Goal: Task Accomplishment & Management: Complete application form

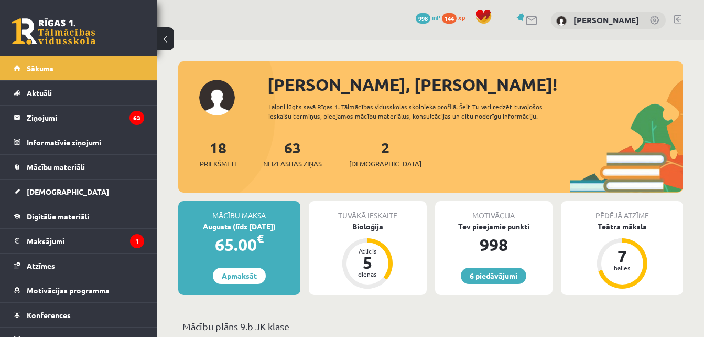
click at [373, 229] on div "Bioloģija" at bounding box center [368, 226] width 118 height 11
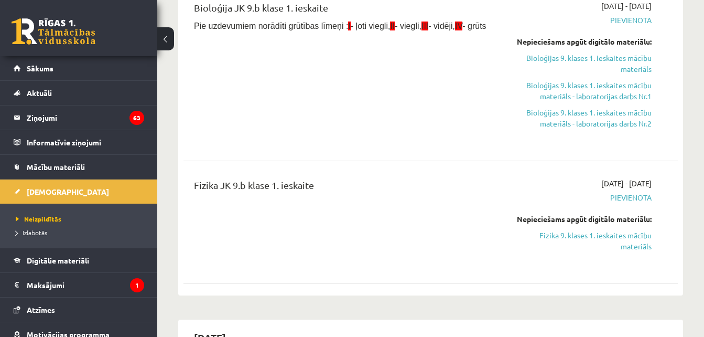
scroll to position [315, 0]
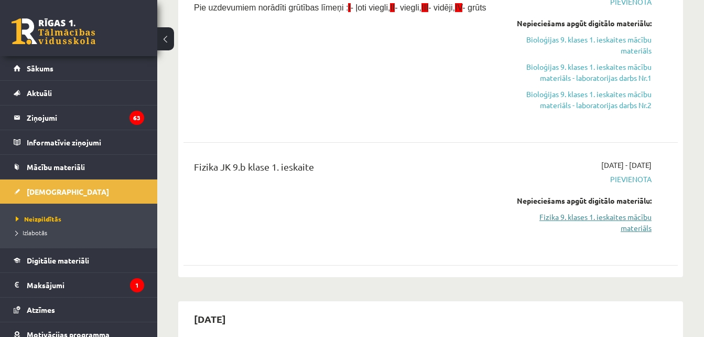
click at [582, 214] on link "Fizika 9. klases 1. ieskaites mācību materiāls" at bounding box center [581, 222] width 142 height 22
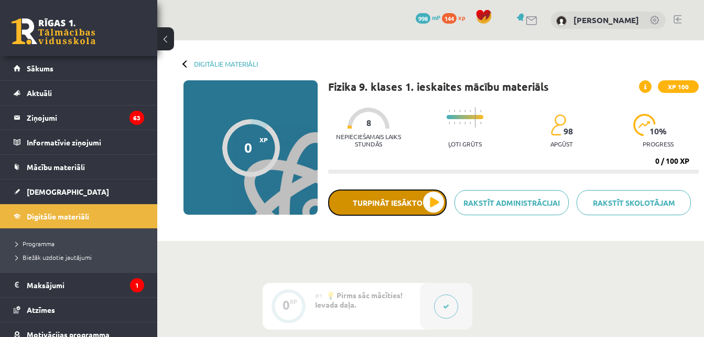
click at [436, 204] on button "Turpināt iesākto" at bounding box center [387, 202] width 118 height 26
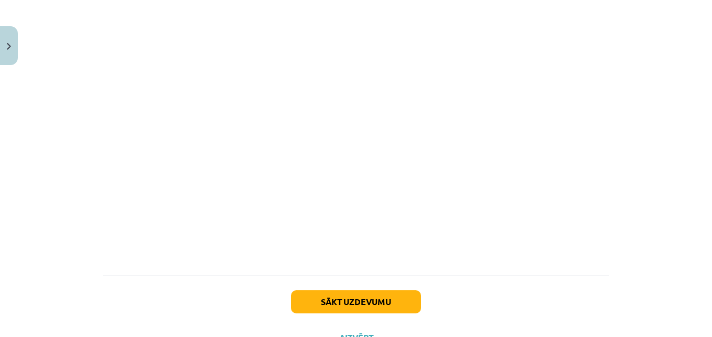
scroll to position [584, 0]
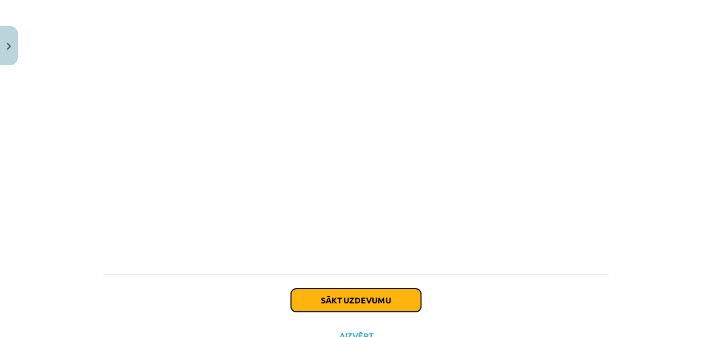
click at [367, 307] on button "Sākt uzdevumu" at bounding box center [356, 299] width 130 height 23
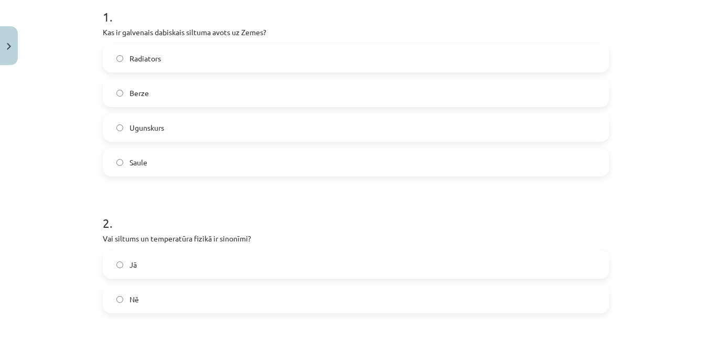
scroll to position [236, 0]
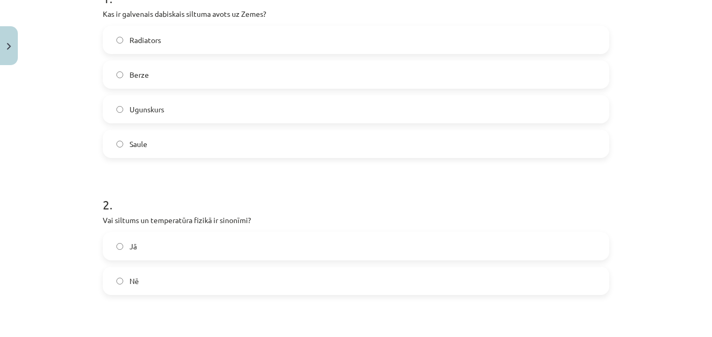
click at [388, 143] on label "Saule" at bounding box center [356, 144] width 504 height 26
click at [301, 273] on label "Nē" at bounding box center [356, 280] width 504 height 26
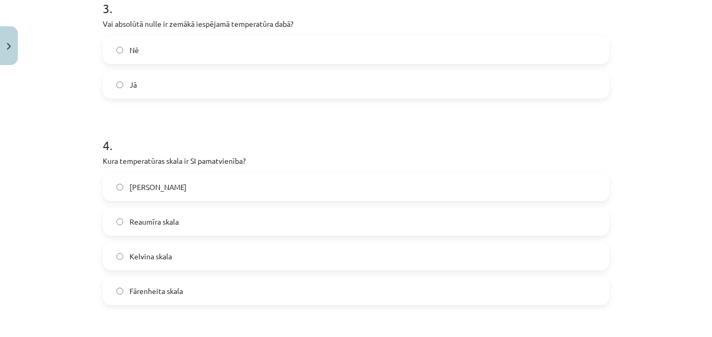
scroll to position [550, 0]
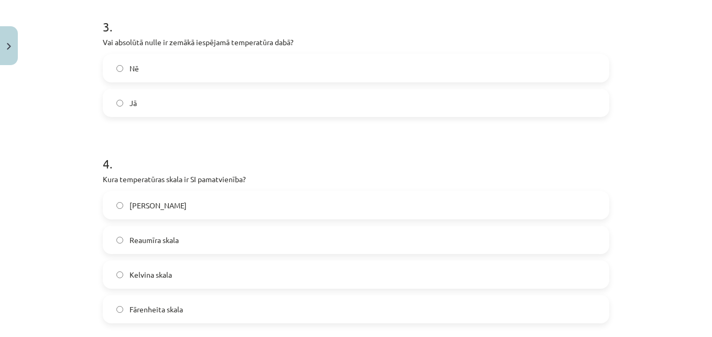
click at [172, 269] on label "Kelvina skala" at bounding box center [356, 274] width 504 height 26
click at [173, 110] on label "Jā" at bounding box center [356, 103] width 504 height 26
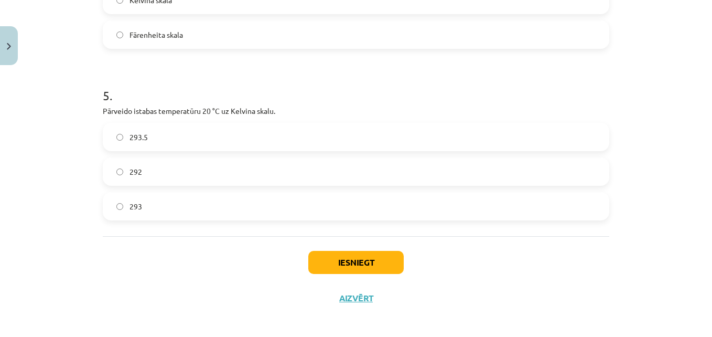
scroll to position [830, 0]
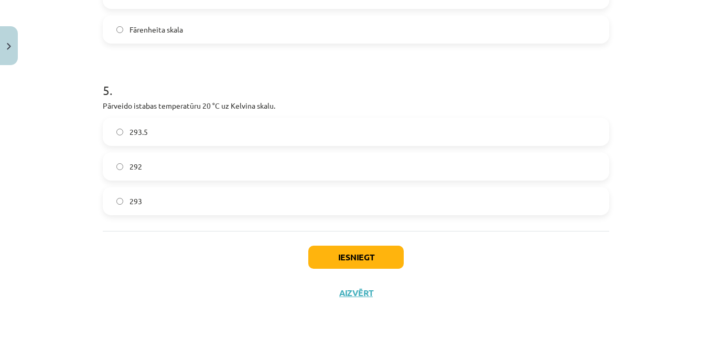
drag, startPoint x: 211, startPoint y: 177, endPoint x: 254, endPoint y: 153, distance: 49.7
click at [254, 153] on label "292" at bounding box center [356, 166] width 504 height 26
click at [343, 255] on button "Iesniegt" at bounding box center [355, 256] width 95 height 23
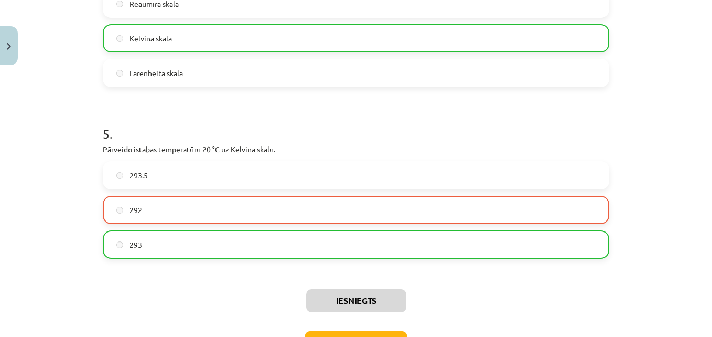
scroll to position [863, 0]
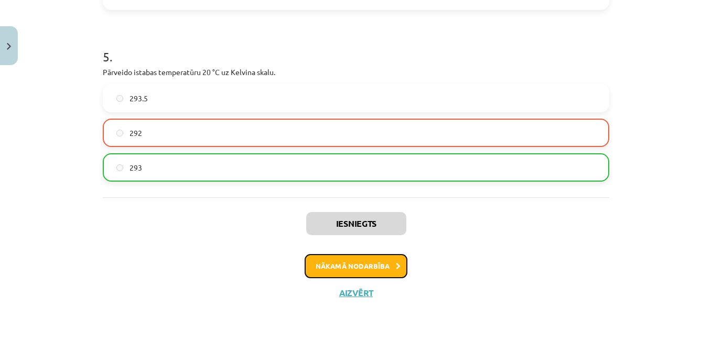
click at [343, 255] on button "Nākamā nodarbība" at bounding box center [356, 266] width 103 height 24
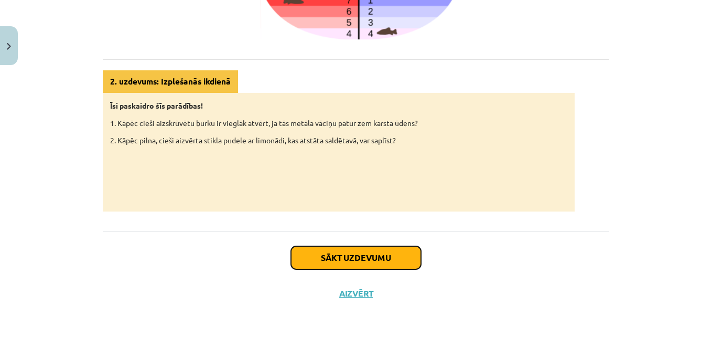
click at [343, 255] on button "Sākt uzdevumu" at bounding box center [356, 257] width 130 height 23
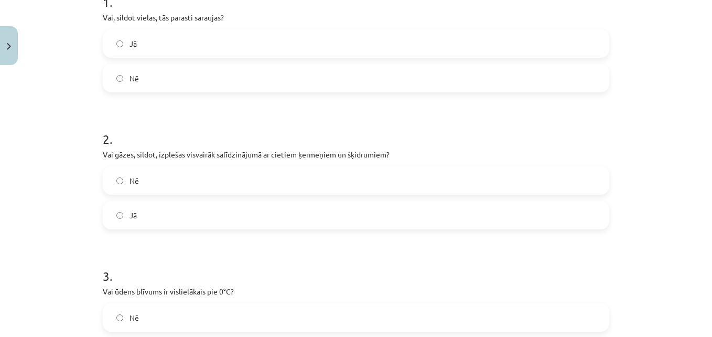
scroll to position [236, 0]
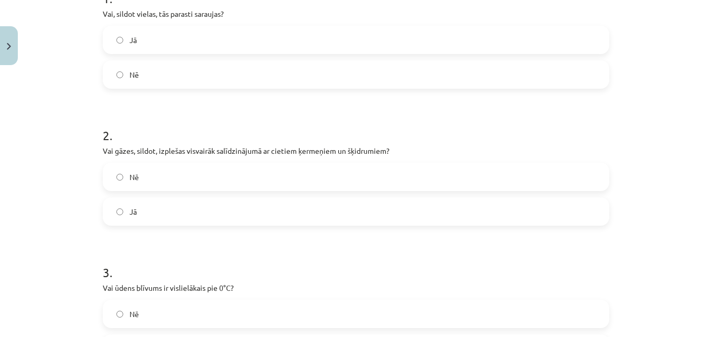
click at [174, 74] on label "Nē" at bounding box center [356, 74] width 504 height 26
click at [140, 205] on label "Jā" at bounding box center [356, 211] width 504 height 26
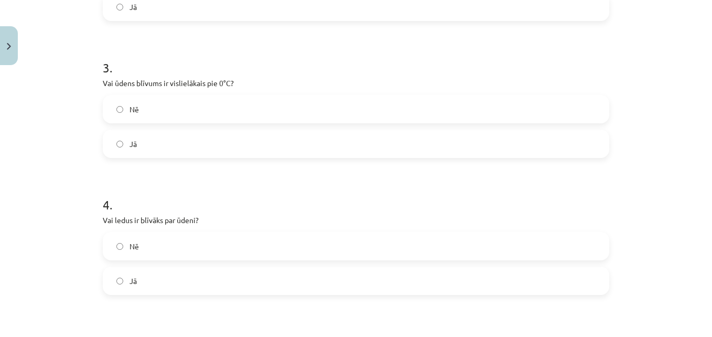
scroll to position [498, 0]
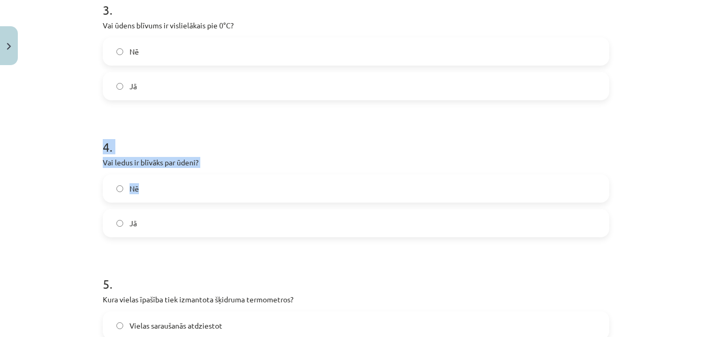
drag, startPoint x: 140, startPoint y: 186, endPoint x: 161, endPoint y: 78, distance: 110.0
click at [161, 78] on label "Jā" at bounding box center [356, 86] width 504 height 26
click at [144, 185] on label "Nē" at bounding box center [356, 188] width 504 height 26
click at [181, 55] on label "Nē" at bounding box center [356, 51] width 504 height 26
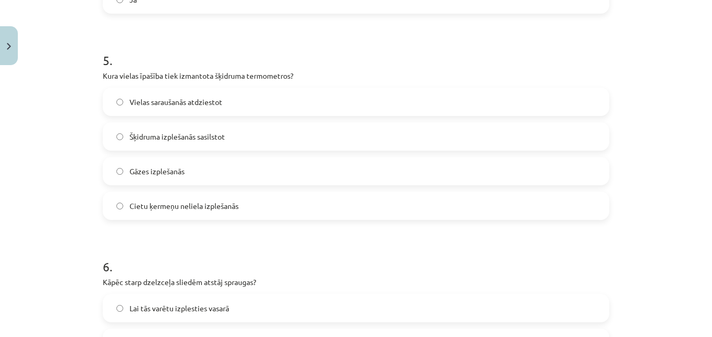
scroll to position [724, 0]
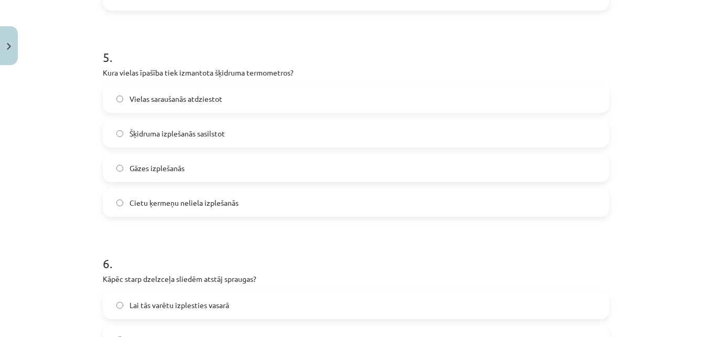
click at [387, 133] on label "Šķidruma izplešanās sasilstot" at bounding box center [356, 133] width 504 height 26
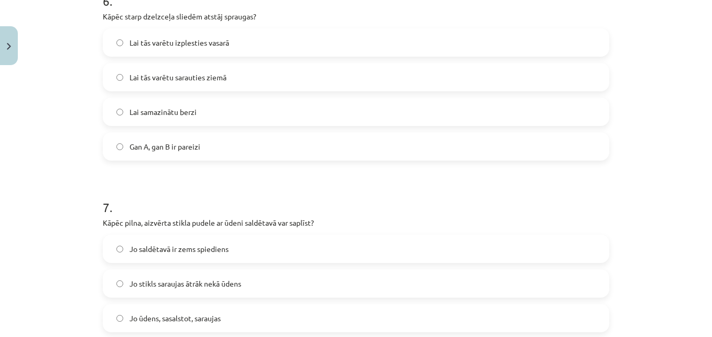
scroll to position [934, 0]
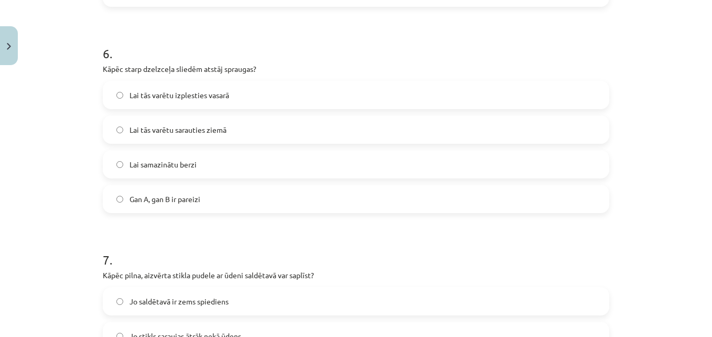
click at [223, 94] on span "Lai tās varētu izplesties vasarā" at bounding box center [179, 95] width 100 height 11
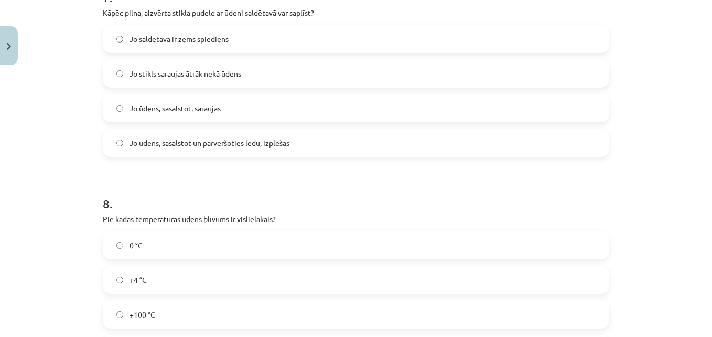
scroll to position [1144, 0]
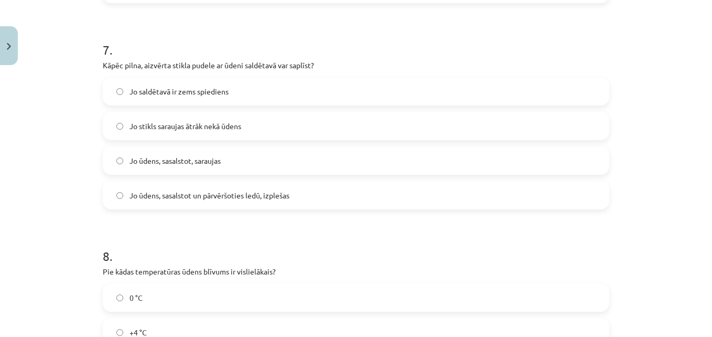
click at [175, 193] on span "Jo ūdens, sasalstot un pārvēršoties ledū, izplešas" at bounding box center [209, 195] width 160 height 11
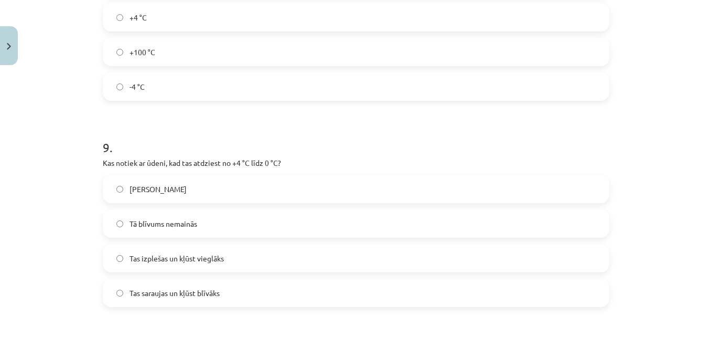
scroll to position [1406, 0]
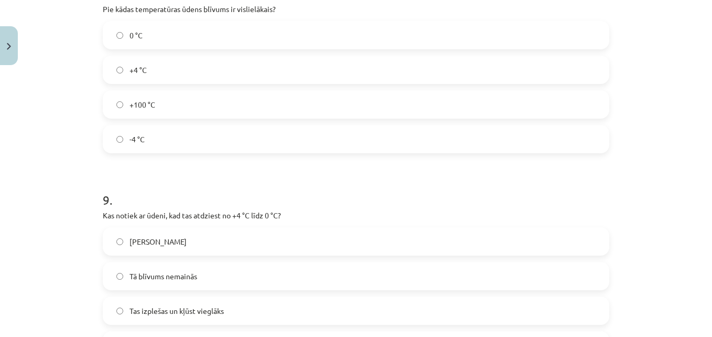
click at [147, 72] on label "+4 °C" at bounding box center [356, 70] width 504 height 26
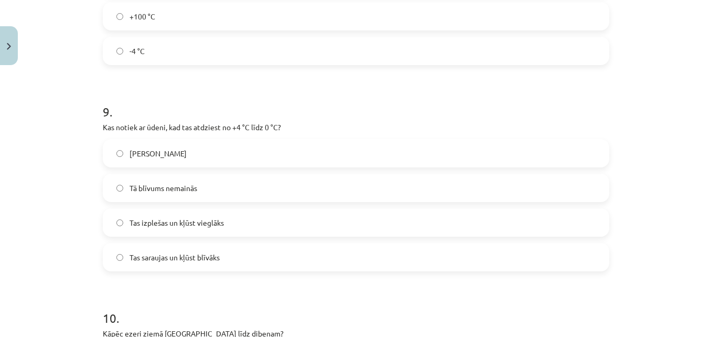
scroll to position [1546, 0]
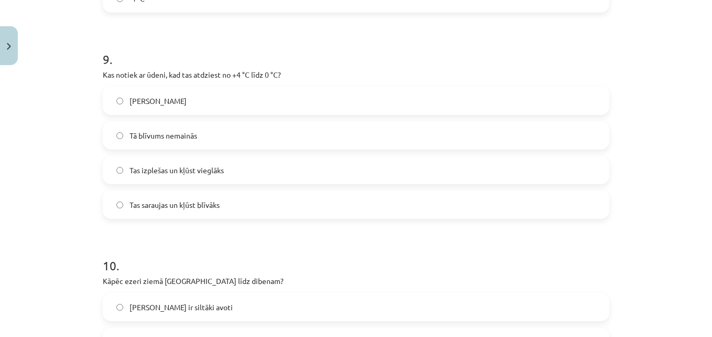
click at [207, 167] on span "Tas izplešas un kļūst vieglāks" at bounding box center [176, 170] width 94 height 11
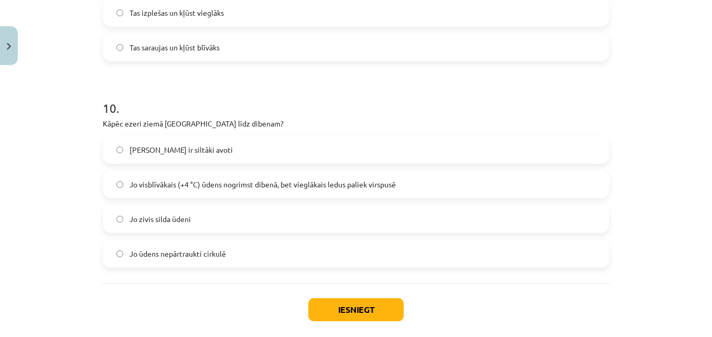
scroll to position [1756, 0]
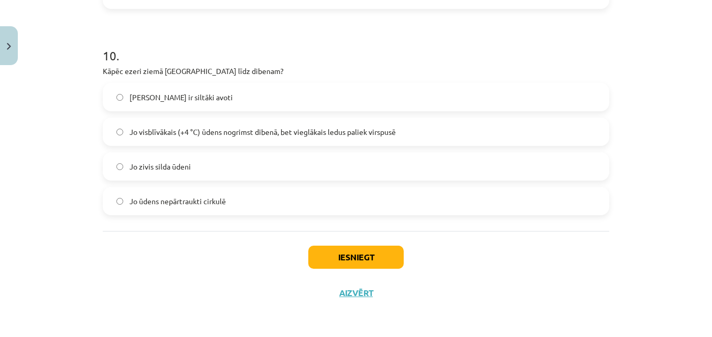
click at [163, 129] on span "Jo visblīvākais (+4 °C) ūdens nogrimst dibenā, bet vieglākais ledus paliek virs…" at bounding box center [262, 131] width 266 height 11
click at [202, 163] on label "Jo zivis silda ūdeni" at bounding box center [356, 166] width 504 height 26
drag, startPoint x: 226, startPoint y: 198, endPoint x: 287, endPoint y: 205, distance: 61.8
click at [287, 205] on label "Jo ūdens nepārtraukti cirkulē" at bounding box center [356, 201] width 504 height 26
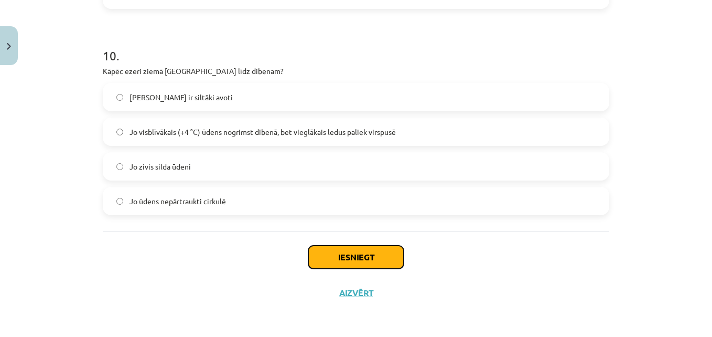
click at [348, 252] on button "Iesniegt" at bounding box center [355, 256] width 95 height 23
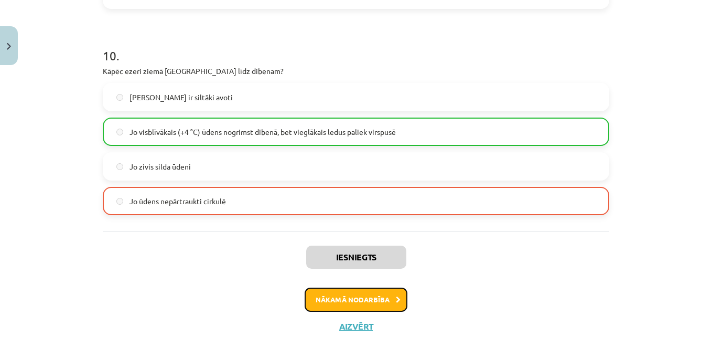
click at [357, 295] on button "Nākamā nodarbība" at bounding box center [356, 299] width 103 height 24
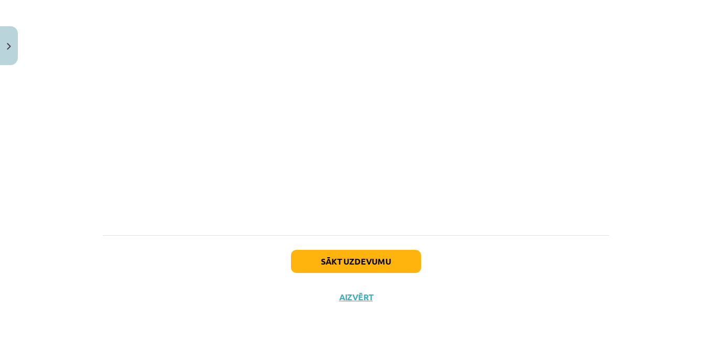
scroll to position [698, 0]
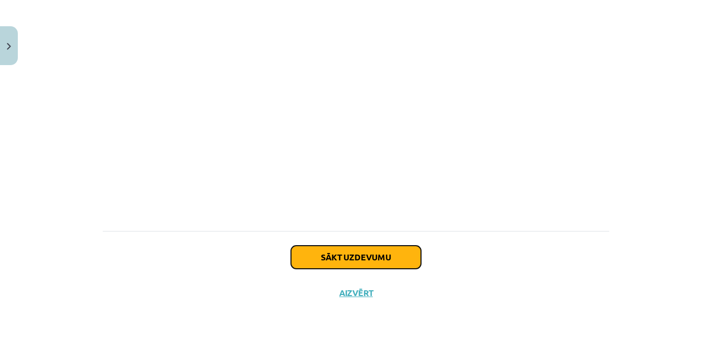
click at [357, 253] on button "Sākt uzdevumu" at bounding box center [356, 256] width 130 height 23
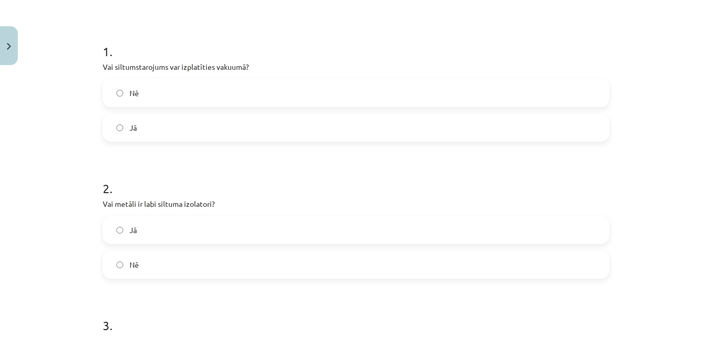
scroll to position [183, 0]
click at [204, 133] on label "Jā" at bounding box center [356, 127] width 504 height 26
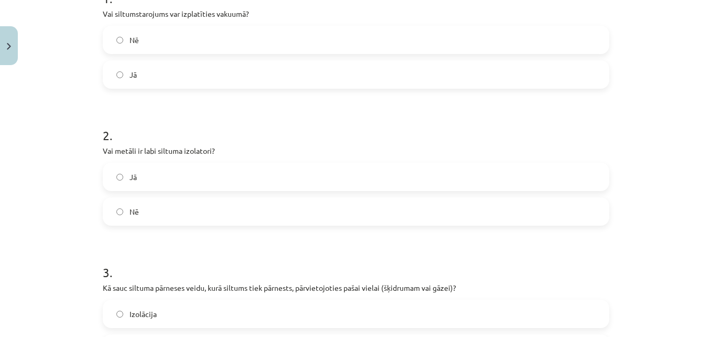
scroll to position [288, 0]
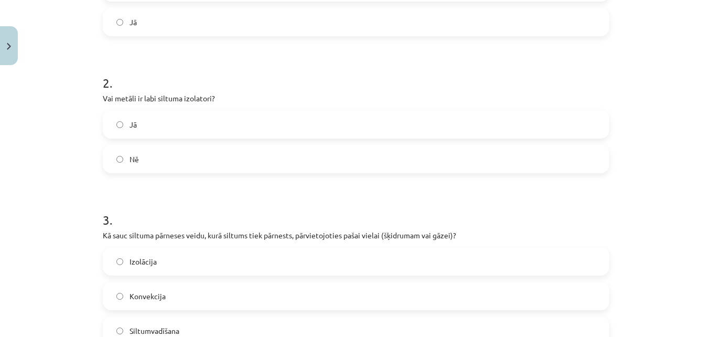
click at [166, 158] on label "Nē" at bounding box center [356, 159] width 504 height 26
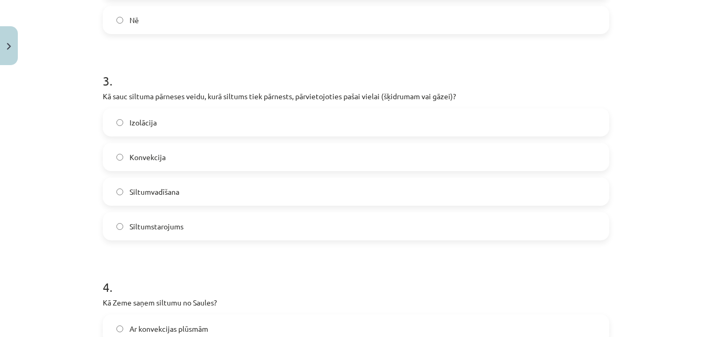
scroll to position [446, 0]
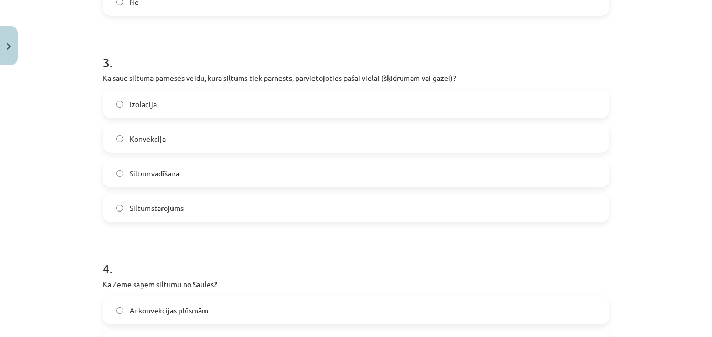
click at [205, 130] on label "Konvekcija" at bounding box center [356, 138] width 504 height 26
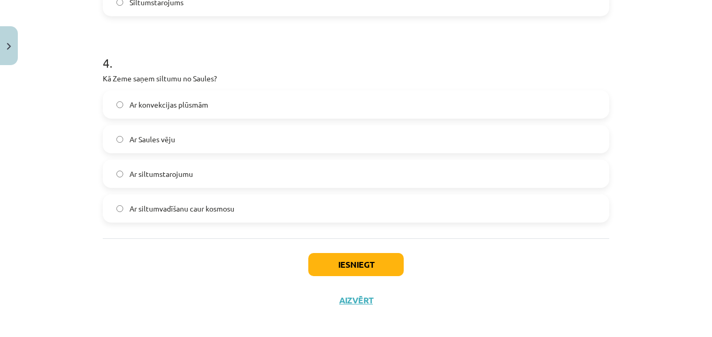
scroll to position [655, 0]
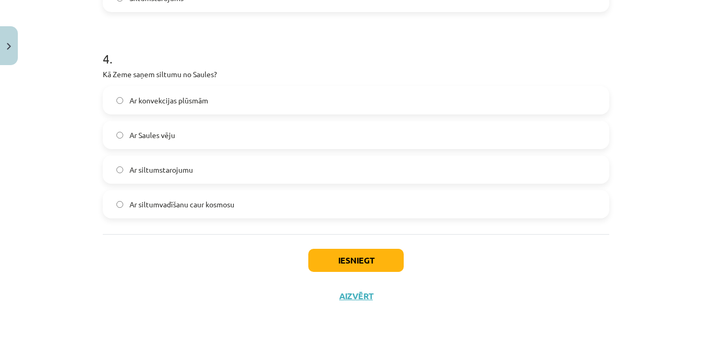
click at [266, 176] on label "Ar siltumstarojumu" at bounding box center [356, 169] width 504 height 26
click at [364, 260] on button "Iesniegt" at bounding box center [355, 259] width 95 height 23
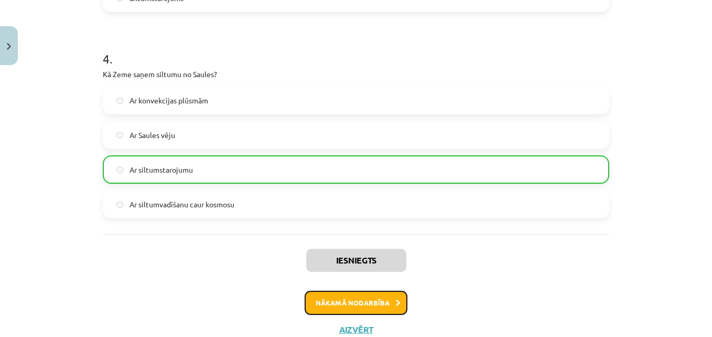
click at [354, 297] on button "Nākamā nodarbība" at bounding box center [356, 302] width 103 height 24
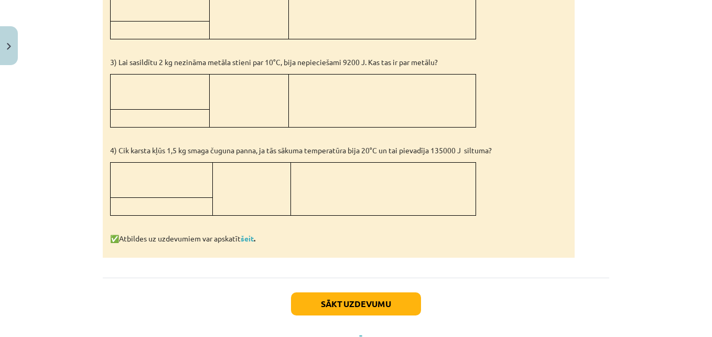
scroll to position [1022, 0]
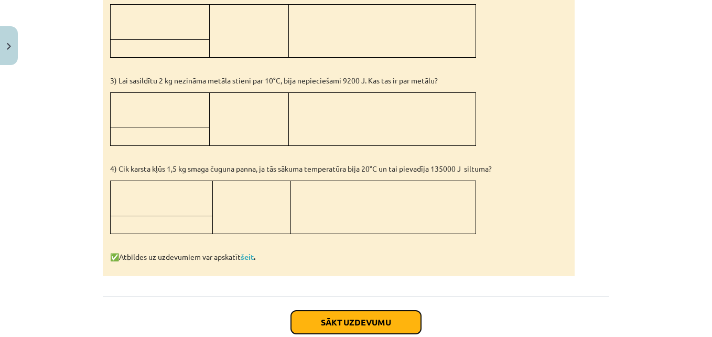
click at [359, 316] on button "Sākt uzdevumu" at bounding box center [356, 321] width 130 height 23
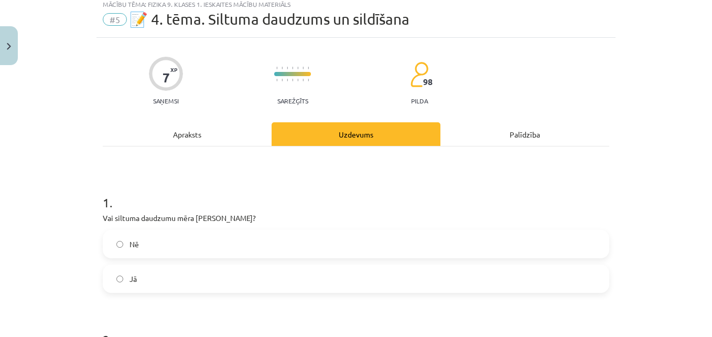
scroll to position [26, 0]
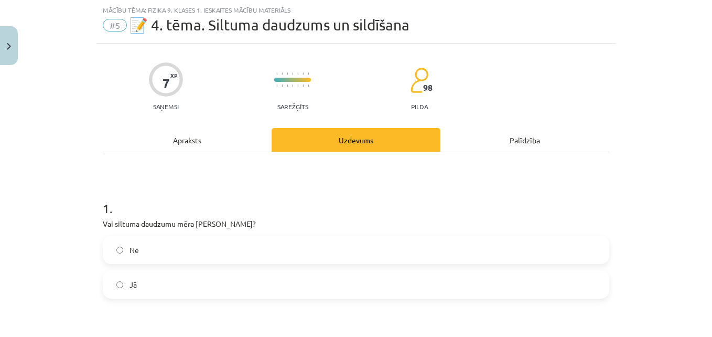
click at [196, 282] on label "Jā" at bounding box center [356, 284] width 504 height 26
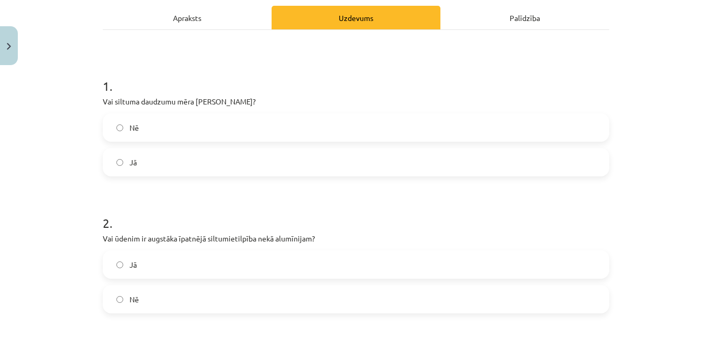
scroll to position [183, 0]
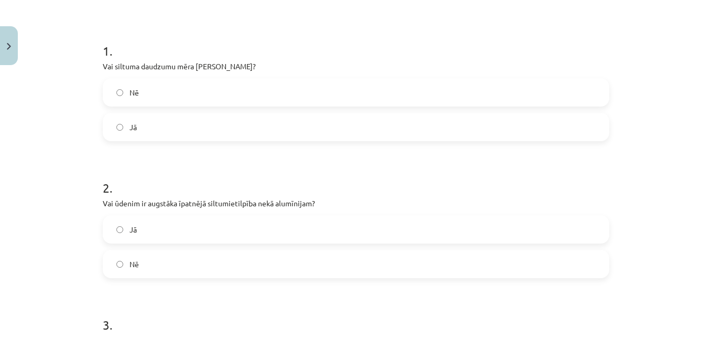
click at [196, 229] on label "Jā" at bounding box center [356, 229] width 504 height 26
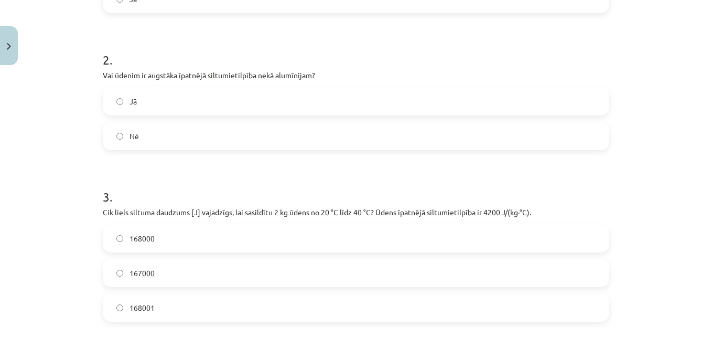
scroll to position [341, 0]
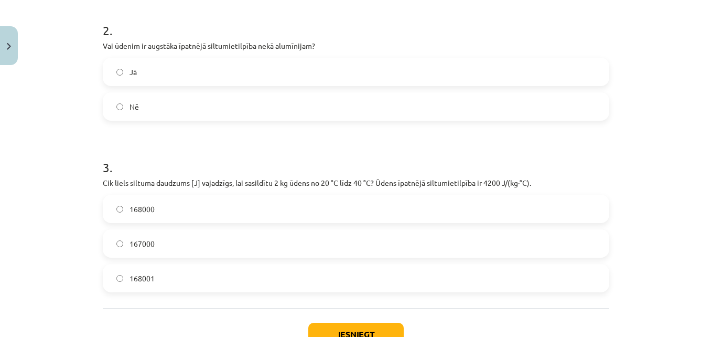
click at [174, 202] on label "168000" at bounding box center [356, 209] width 504 height 26
click at [359, 325] on button "Iesniegt" at bounding box center [355, 333] width 95 height 23
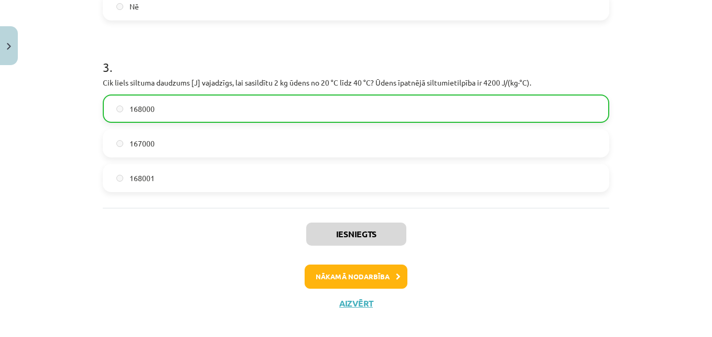
scroll to position [446, 0]
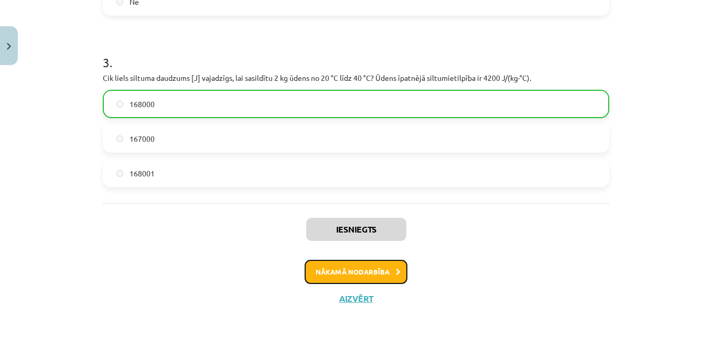
click at [370, 272] on button "Nākamā nodarbība" at bounding box center [356, 271] width 103 height 24
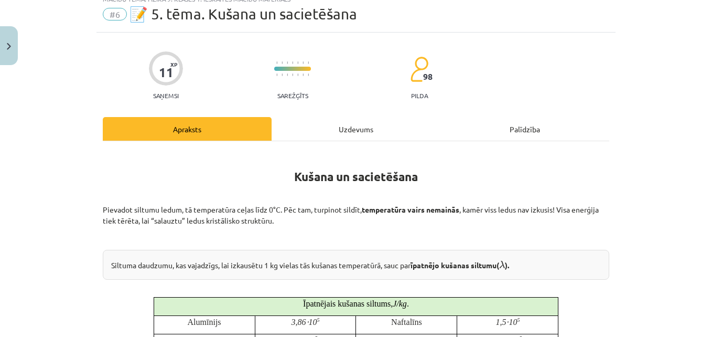
scroll to position [26, 0]
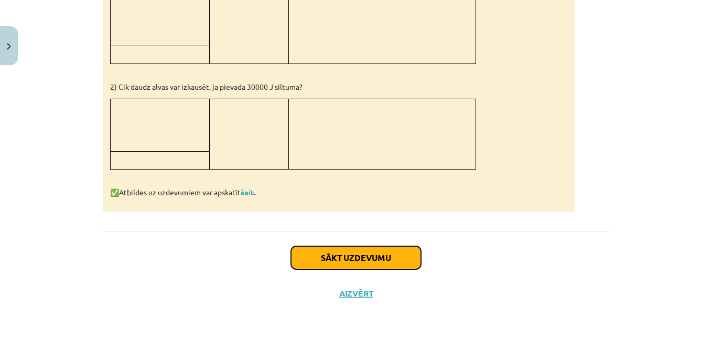
click at [374, 257] on button "Sākt uzdevumu" at bounding box center [356, 257] width 130 height 23
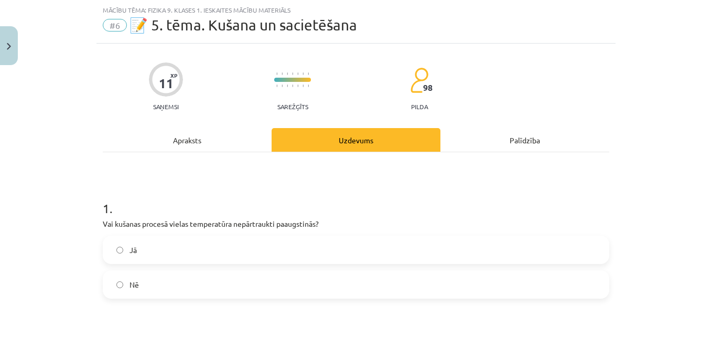
click at [197, 246] on label "Jā" at bounding box center [356, 249] width 504 height 26
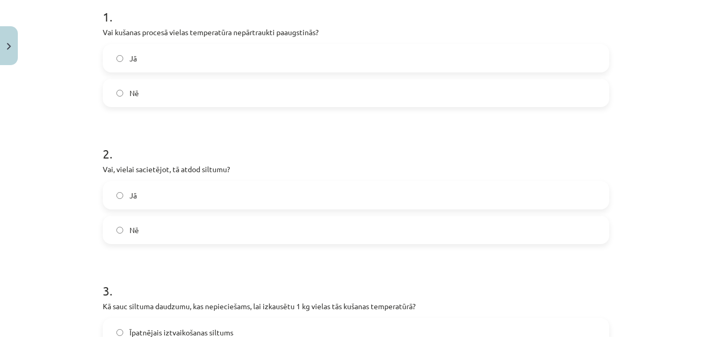
scroll to position [236, 0]
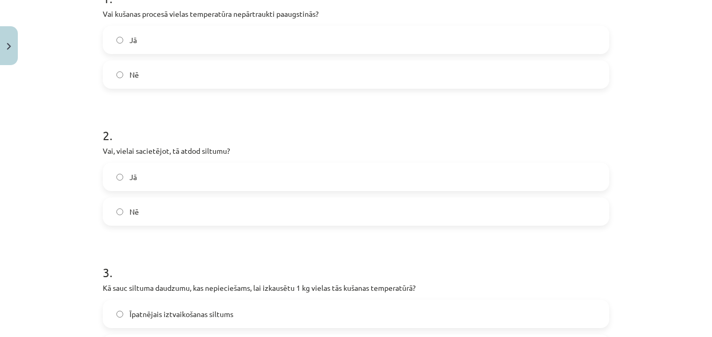
click at [231, 177] on label "Jā" at bounding box center [356, 177] width 504 height 26
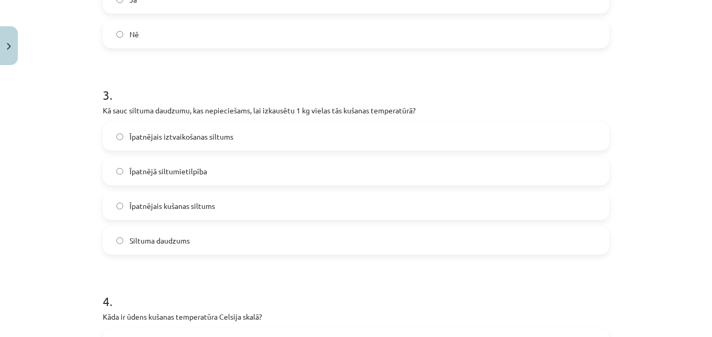
scroll to position [446, 0]
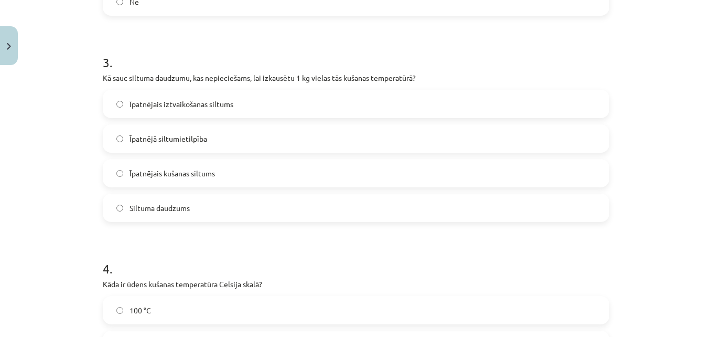
click at [245, 170] on label "Īpatnējais kušanas siltums" at bounding box center [356, 173] width 504 height 26
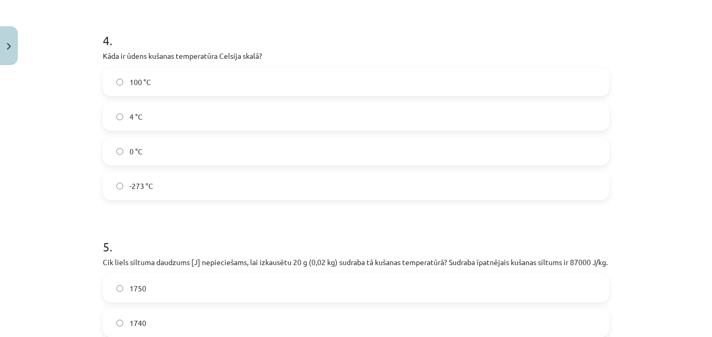
scroll to position [655, 0]
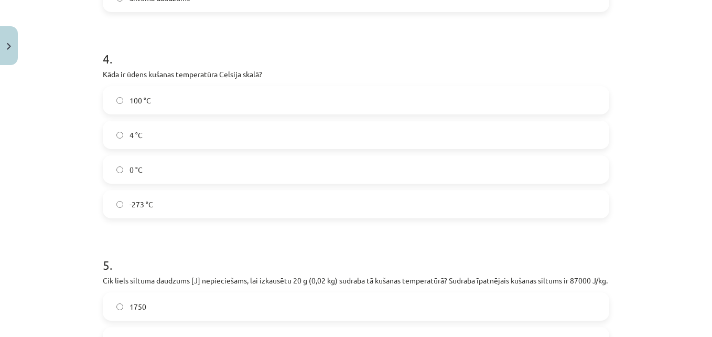
click at [245, 170] on label "0 °C" at bounding box center [356, 169] width 504 height 26
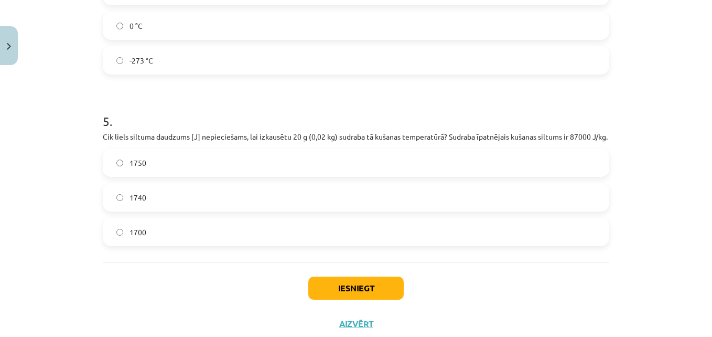
scroll to position [841, 0]
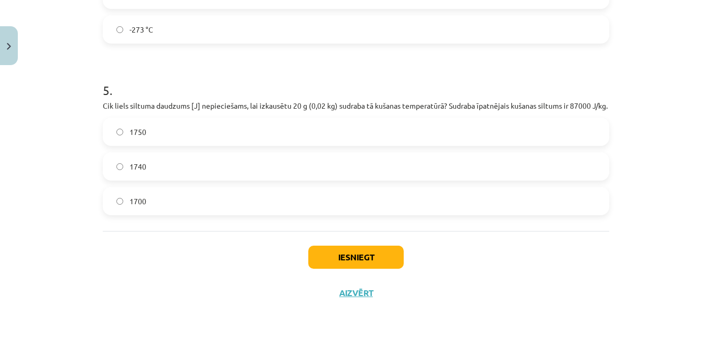
click at [266, 166] on label "1740" at bounding box center [356, 166] width 504 height 26
click at [366, 248] on button "Iesniegt" at bounding box center [355, 256] width 95 height 23
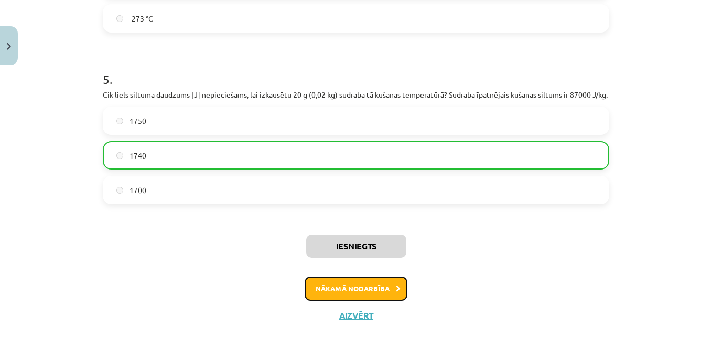
click at [358, 289] on button "Nākamā nodarbība" at bounding box center [356, 288] width 103 height 24
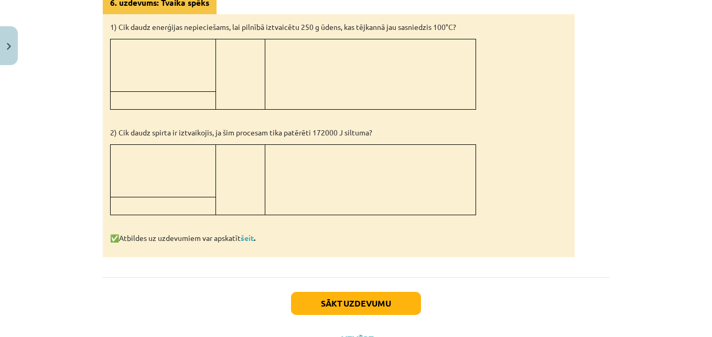
scroll to position [905, 0]
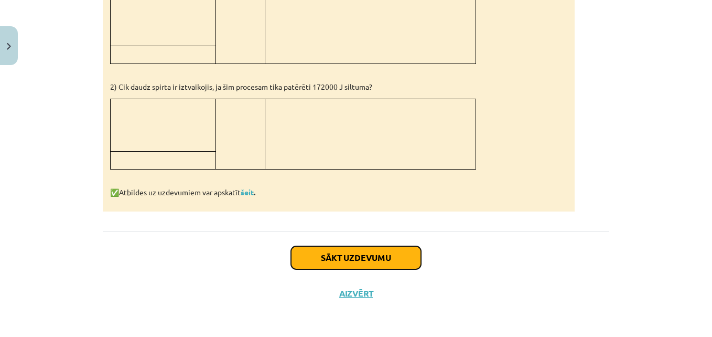
click at [355, 255] on button "Sākt uzdevumu" at bounding box center [356, 257] width 130 height 23
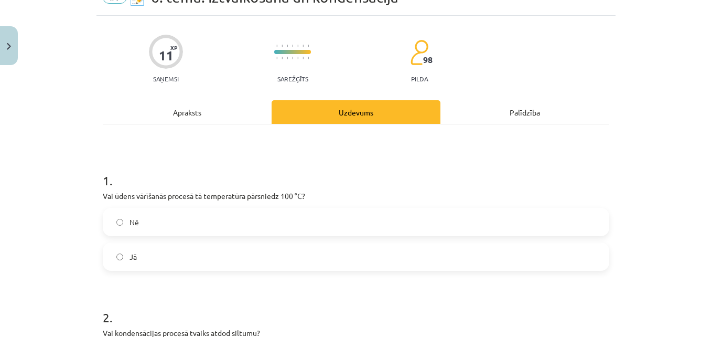
scroll to position [26, 0]
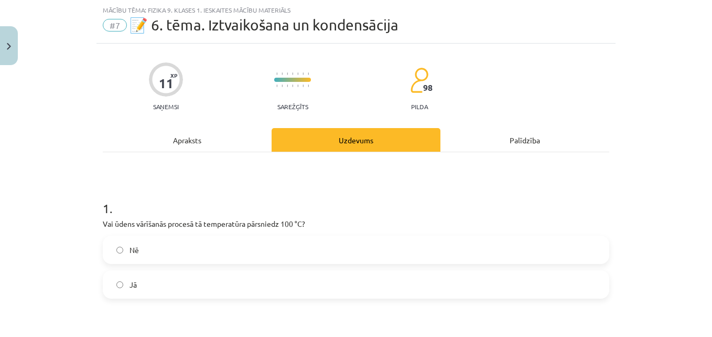
click at [298, 241] on label "Nē" at bounding box center [356, 249] width 504 height 26
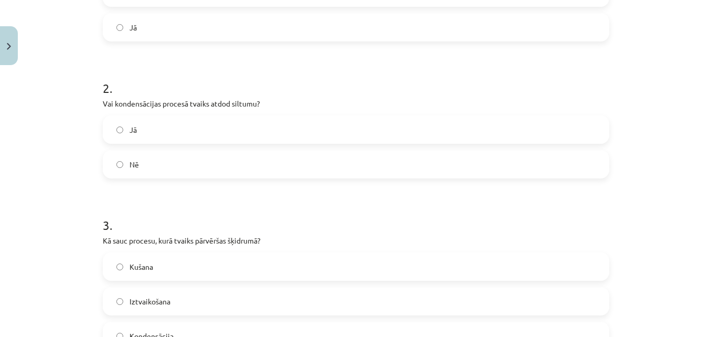
scroll to position [288, 0]
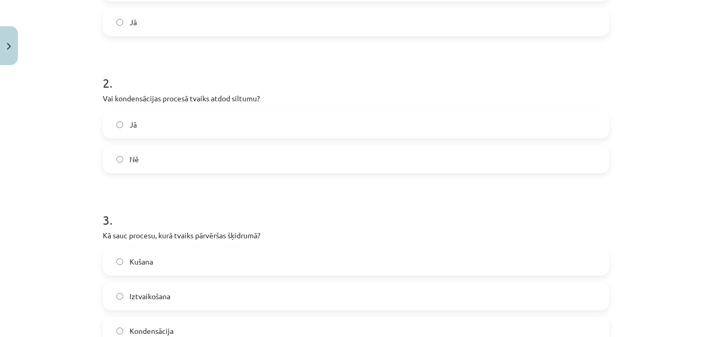
click at [241, 120] on label "Jā" at bounding box center [356, 124] width 504 height 26
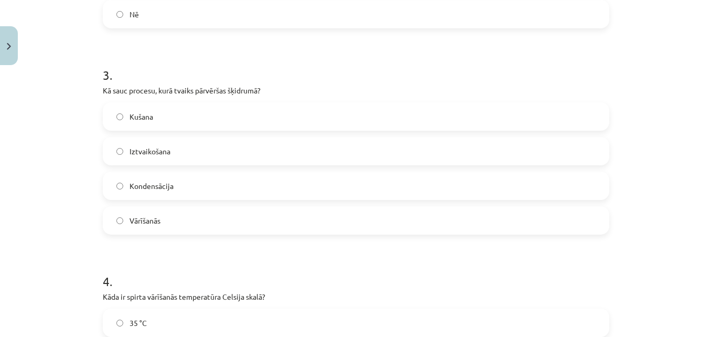
scroll to position [446, 0]
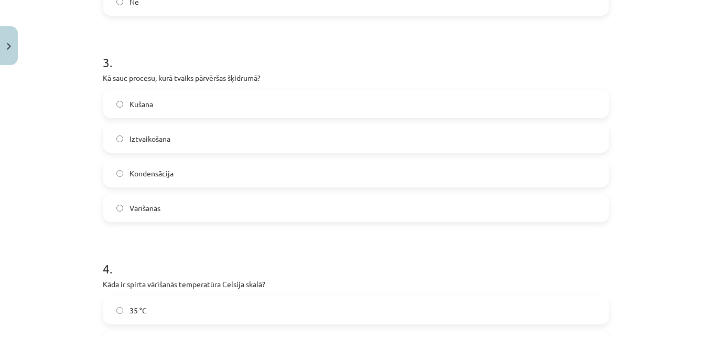
click at [179, 103] on label "Kušana" at bounding box center [356, 104] width 504 height 26
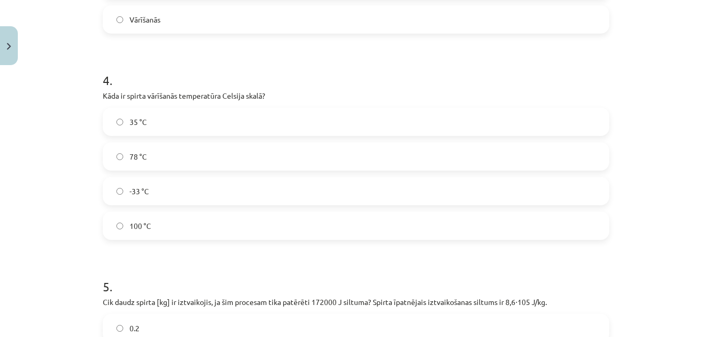
scroll to position [655, 0]
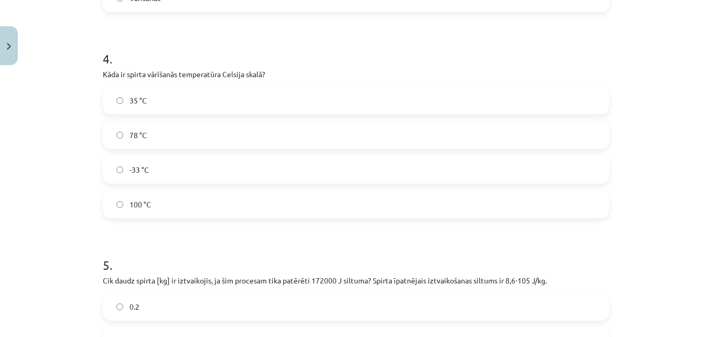
click at [149, 132] on label "78 °C" at bounding box center [356, 135] width 504 height 26
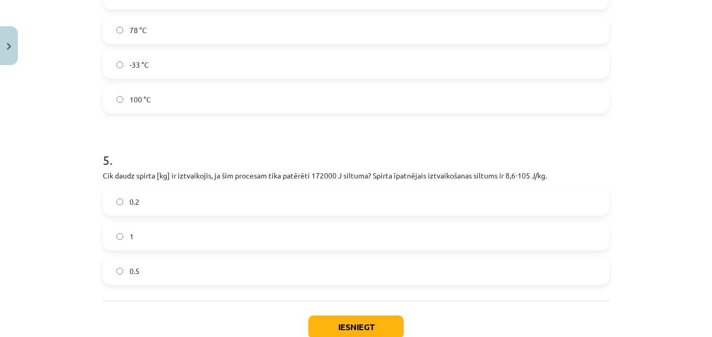
scroll to position [813, 0]
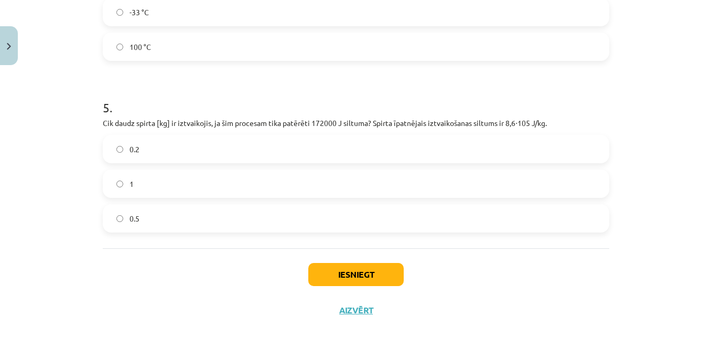
click at [166, 214] on label "0.5" at bounding box center [356, 218] width 504 height 26
click at [335, 272] on button "Iesniegt" at bounding box center [355, 274] width 95 height 23
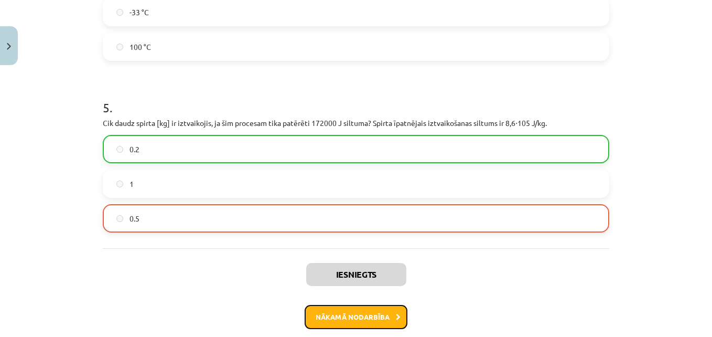
click at [331, 317] on button "Nākamā nodarbība" at bounding box center [356, 317] width 103 height 24
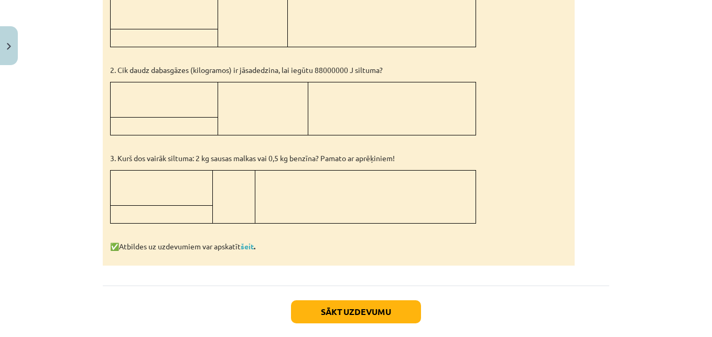
scroll to position [650, 0]
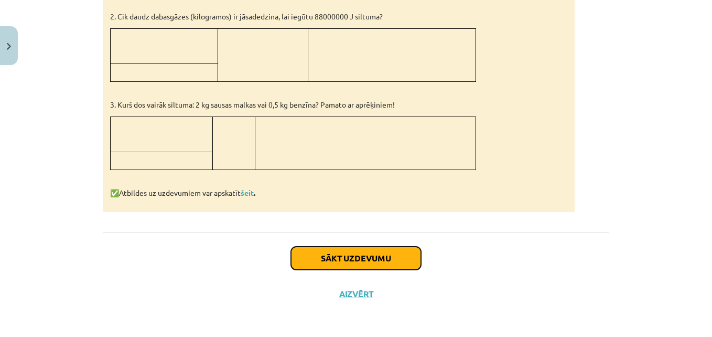
click at [345, 260] on button "Sākt uzdevumu" at bounding box center [356, 257] width 130 height 23
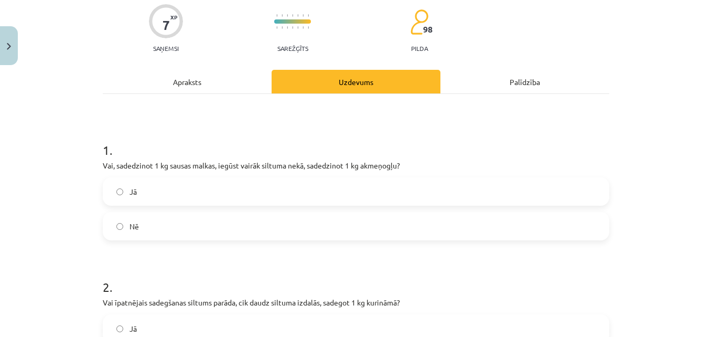
scroll to position [26, 0]
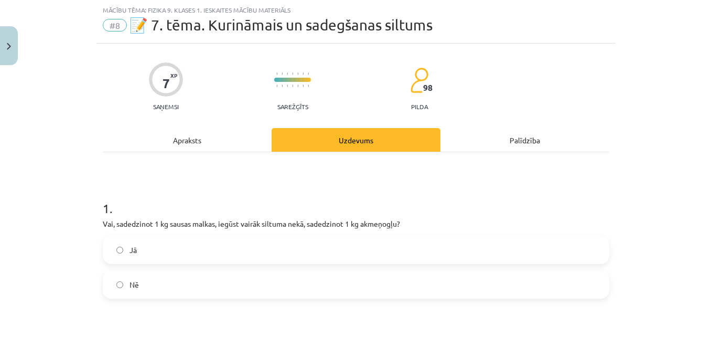
click at [345, 260] on label "Jā" at bounding box center [356, 249] width 504 height 26
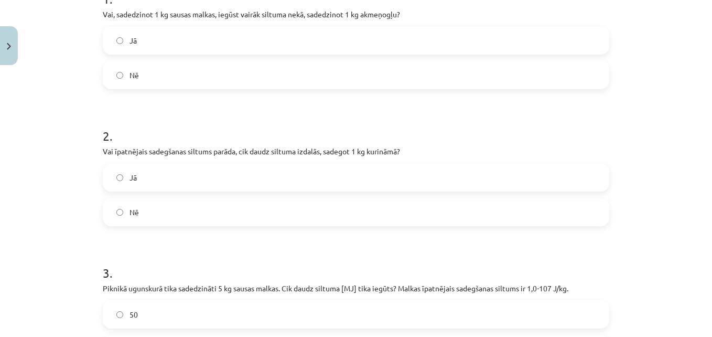
scroll to position [236, 0]
click at [254, 179] on label "Jā" at bounding box center [356, 177] width 504 height 26
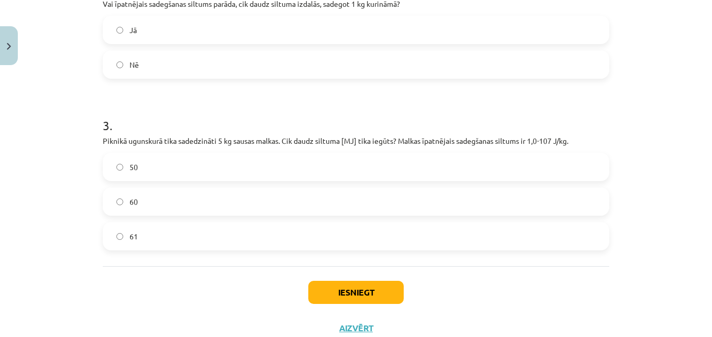
scroll to position [418, 0]
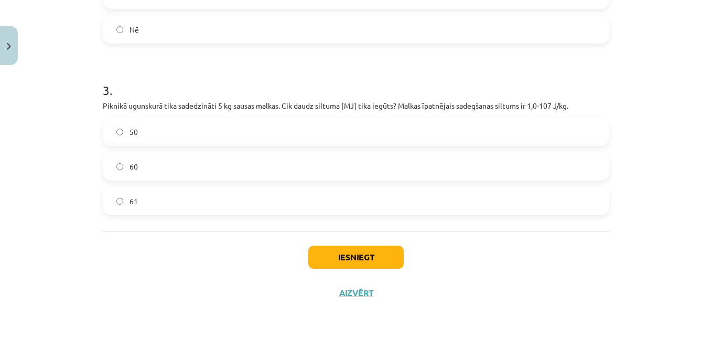
click at [228, 208] on label "61" at bounding box center [356, 201] width 504 height 26
click at [352, 255] on button "Iesniegt" at bounding box center [355, 256] width 95 height 23
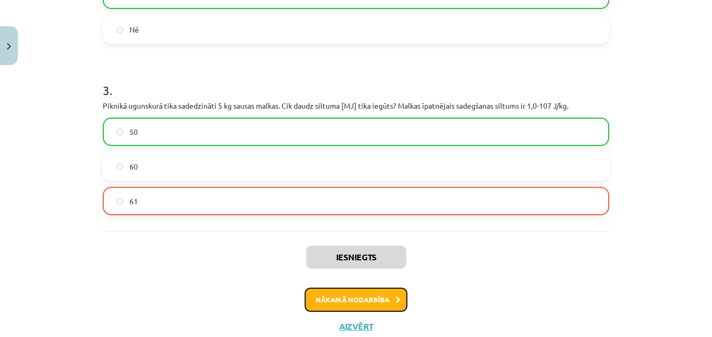
click at [358, 291] on button "Nākamā nodarbība" at bounding box center [356, 299] width 103 height 24
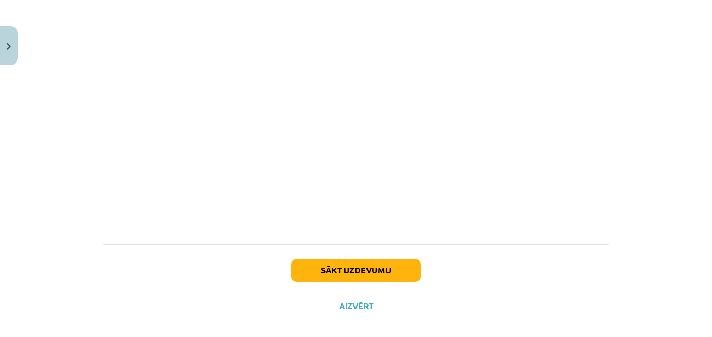
scroll to position [790, 0]
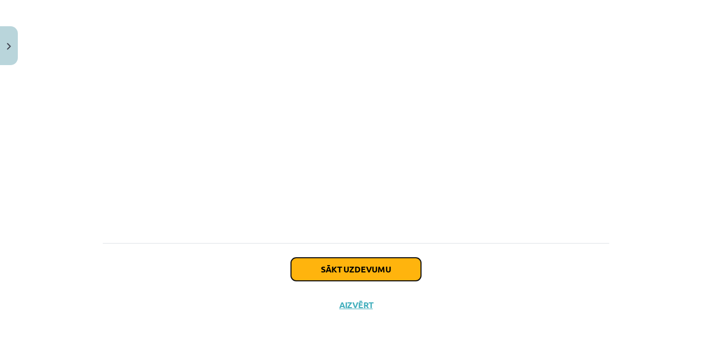
click at [354, 261] on button "Sākt uzdevumu" at bounding box center [356, 268] width 130 height 23
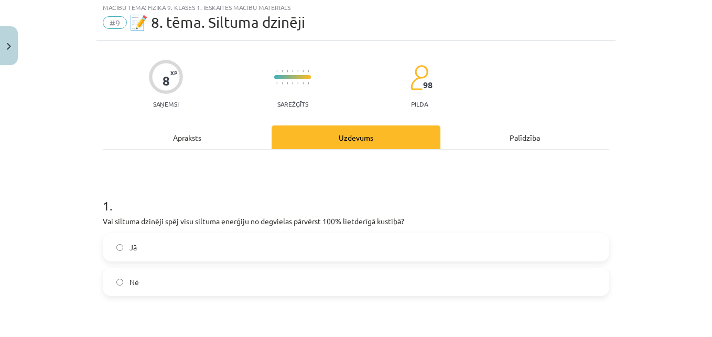
scroll to position [26, 0]
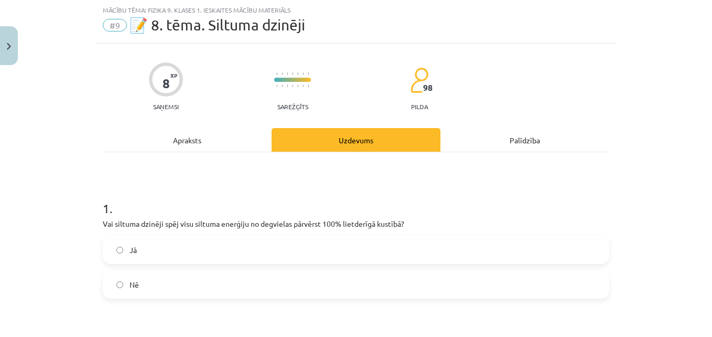
click at [354, 261] on label "Jā" at bounding box center [356, 249] width 504 height 26
click at [303, 292] on label "Nē" at bounding box center [356, 284] width 504 height 26
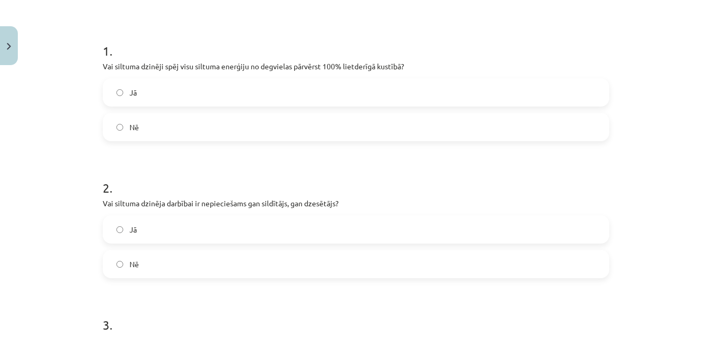
scroll to position [236, 0]
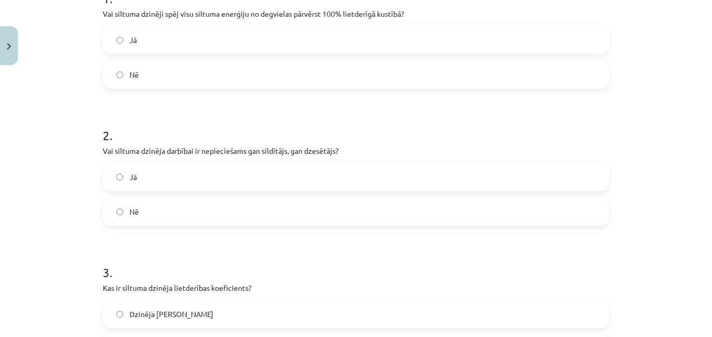
click at [296, 167] on label "Jā" at bounding box center [356, 177] width 504 height 26
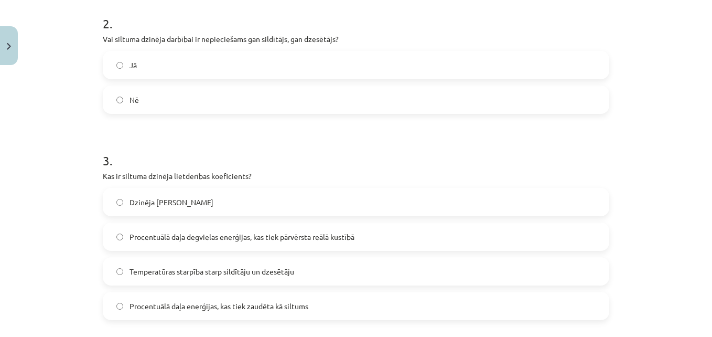
scroll to position [393, 0]
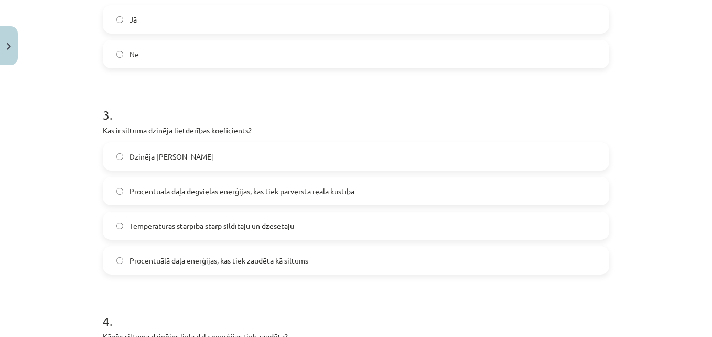
click at [235, 150] on label "Dzinēja [PERSON_NAME]" at bounding box center [356, 156] width 504 height 26
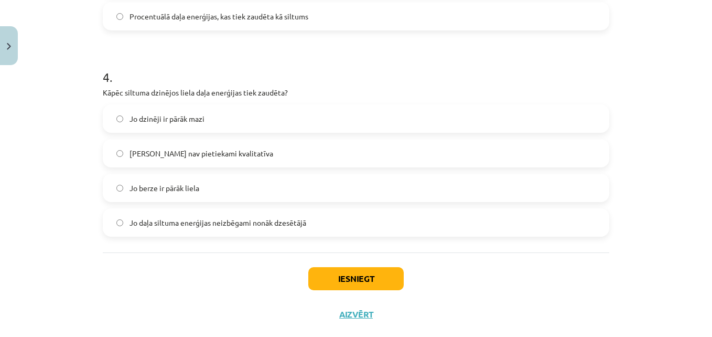
scroll to position [655, 0]
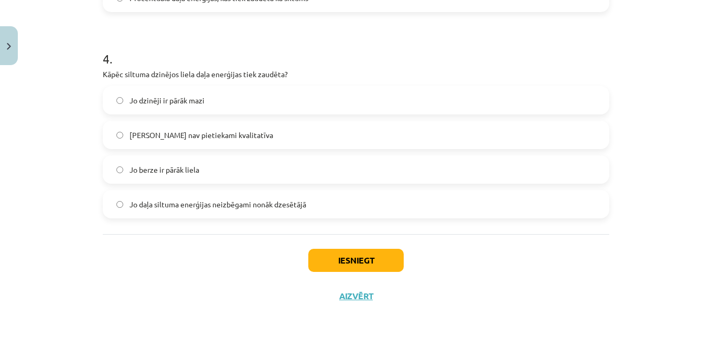
click at [194, 201] on span "Jo daļa siltuma enerģijas neizbēgami nonāk dzesētājā" at bounding box center [217, 204] width 177 height 11
click at [358, 259] on button "Iesniegt" at bounding box center [355, 259] width 95 height 23
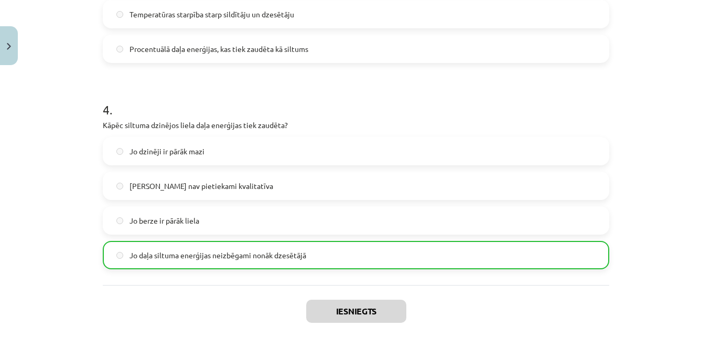
scroll to position [692, 0]
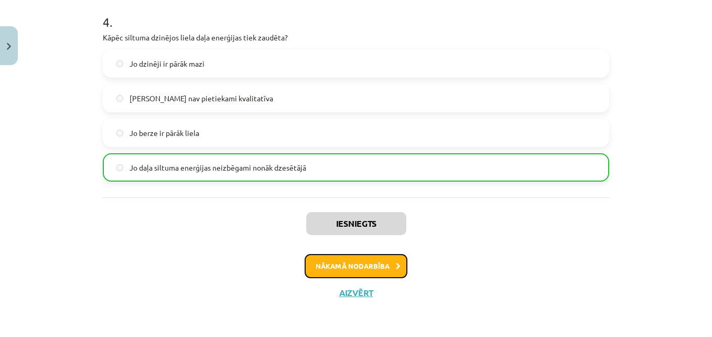
click at [358, 254] on button "Nākamā nodarbība" at bounding box center [356, 266] width 103 height 24
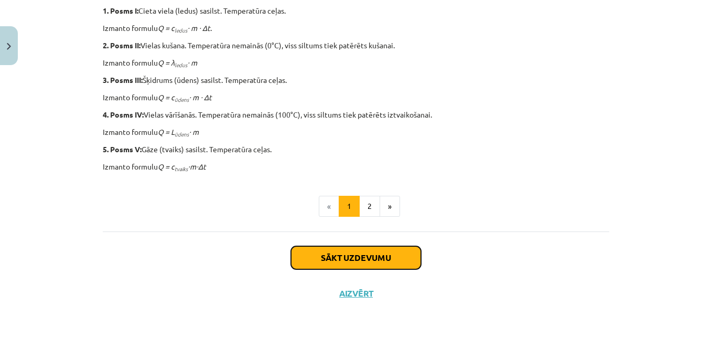
click at [358, 254] on button "Sākt uzdevumu" at bounding box center [356, 257] width 130 height 23
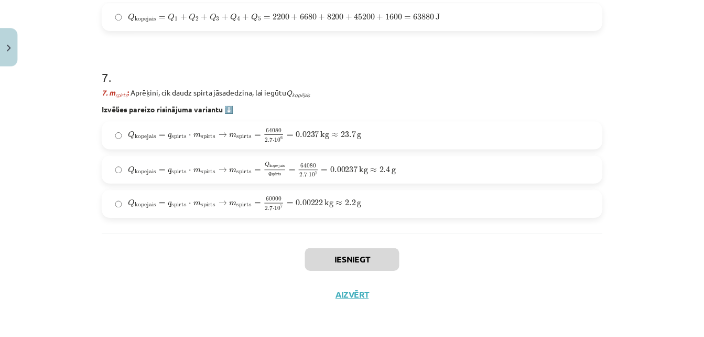
scroll to position [1535, 0]
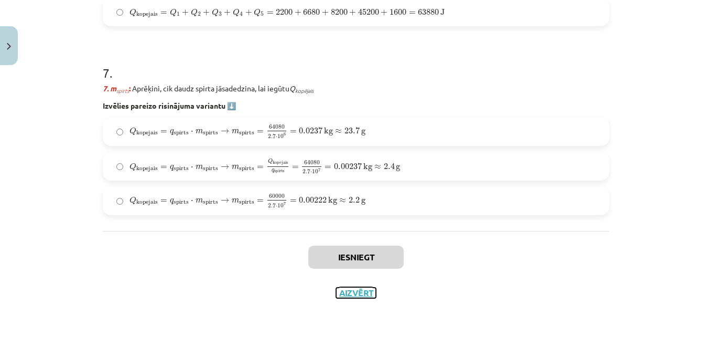
click at [348, 289] on button "Aizvērt" at bounding box center [356, 292] width 40 height 10
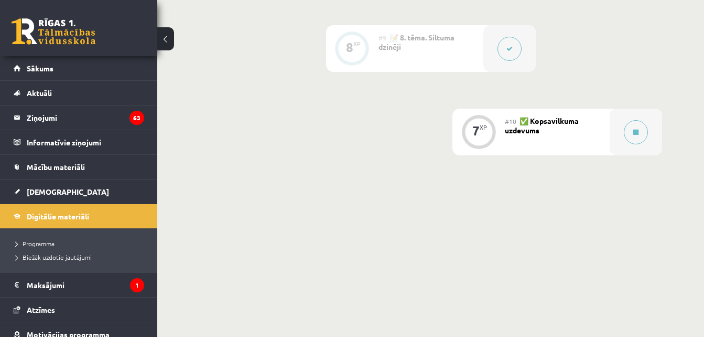
scroll to position [926, 0]
